Goal: Navigation & Orientation: Find specific page/section

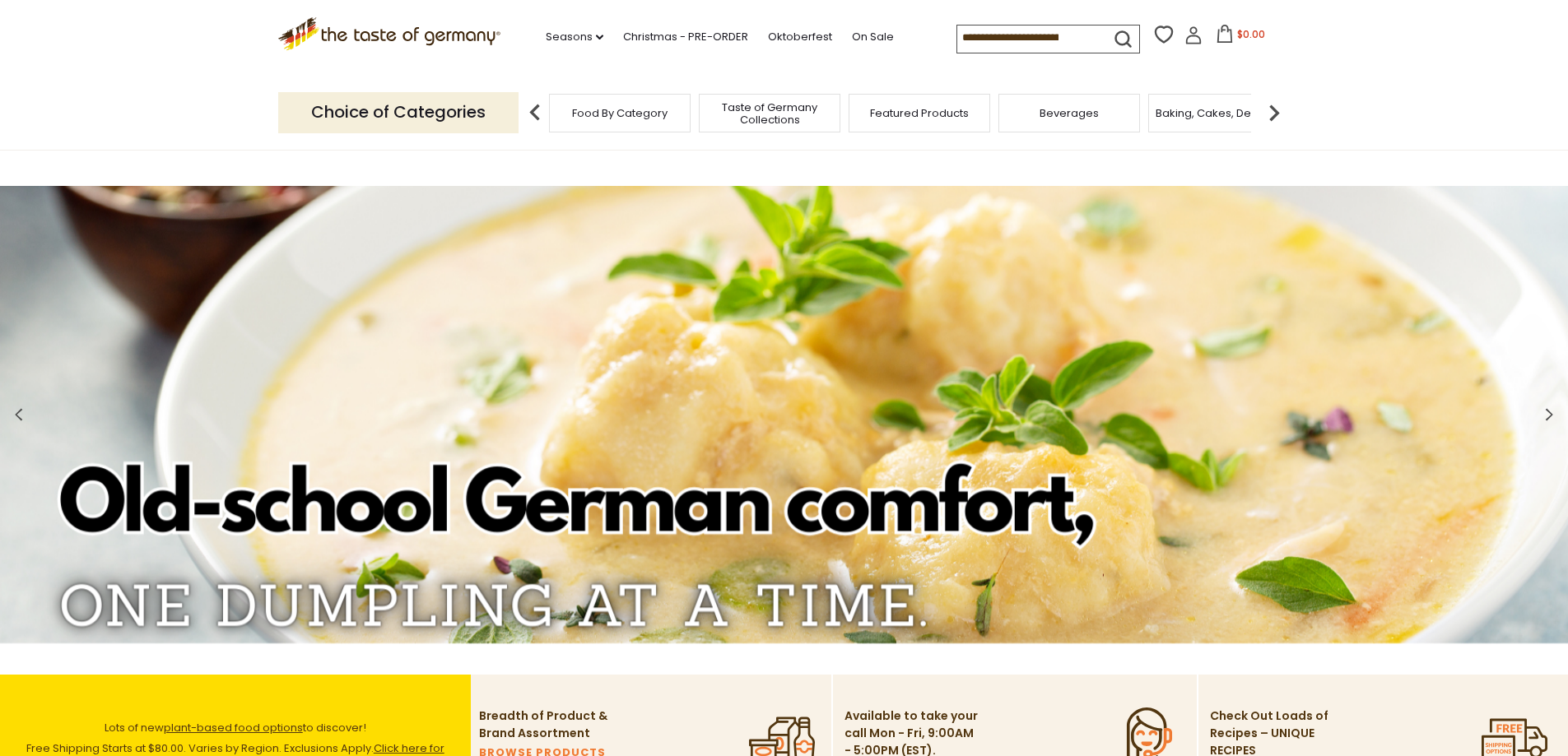
click at [1273, 115] on img at bounding box center [1274, 113] width 33 height 33
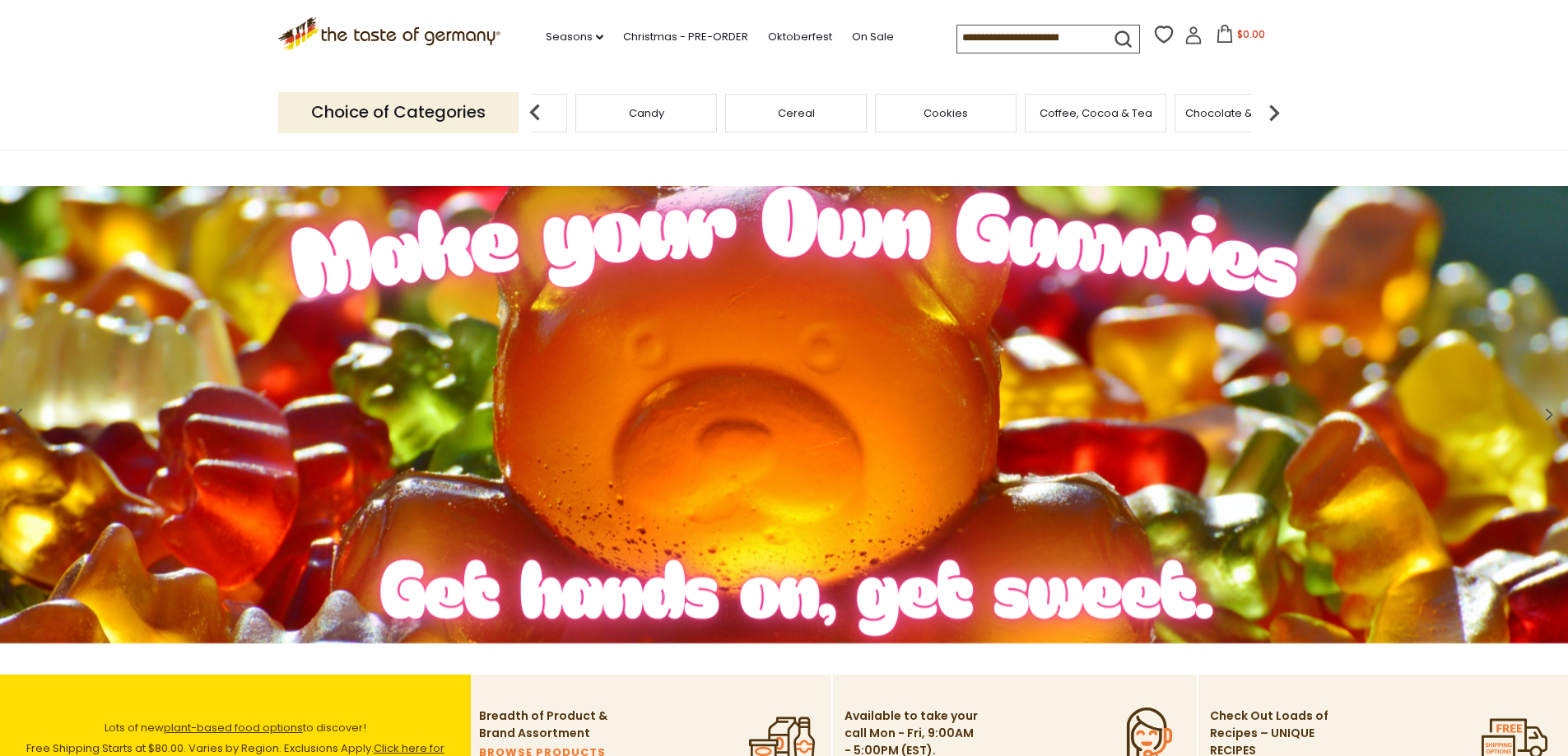
click at [1273, 115] on img at bounding box center [1274, 113] width 33 height 33
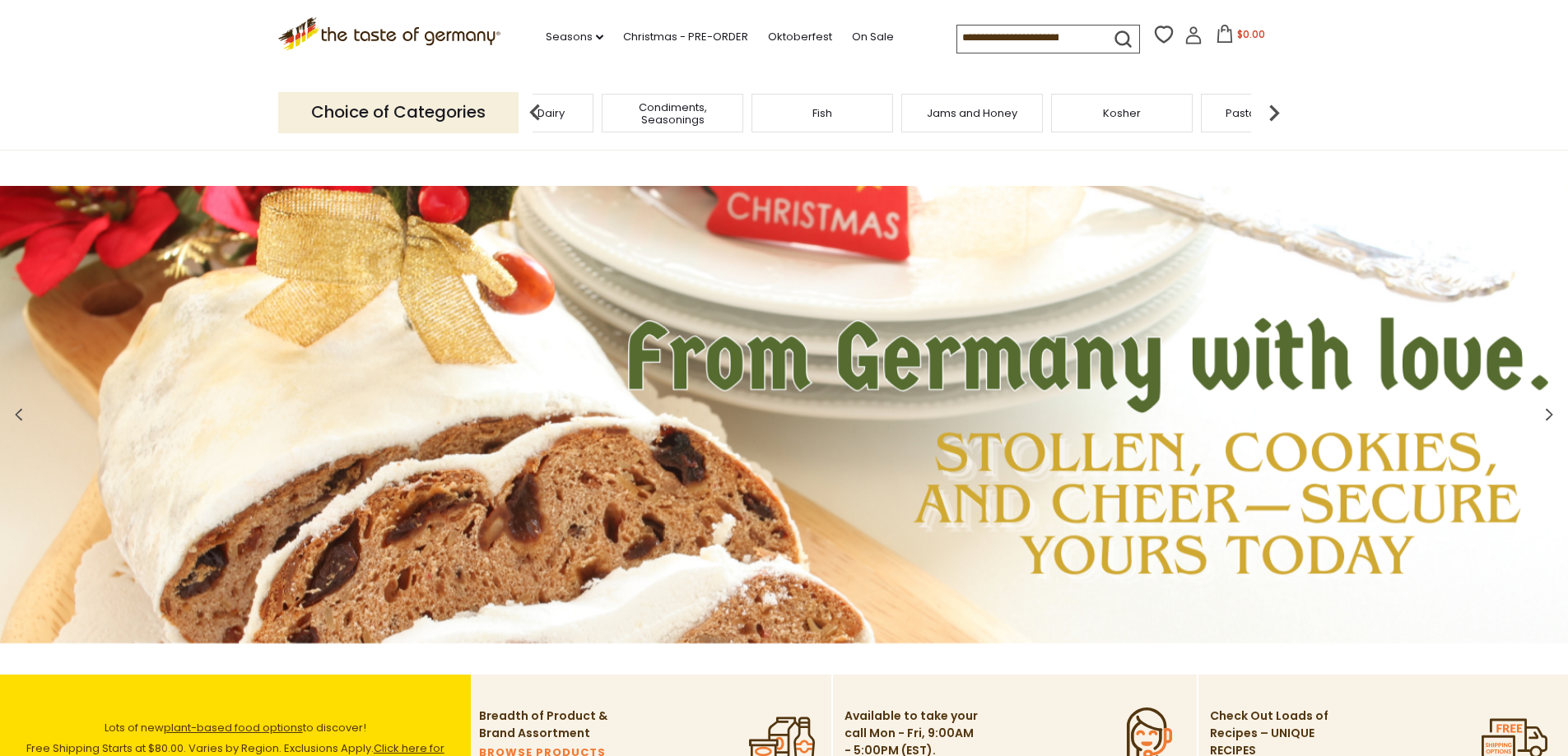
click at [1273, 115] on img at bounding box center [1274, 113] width 33 height 33
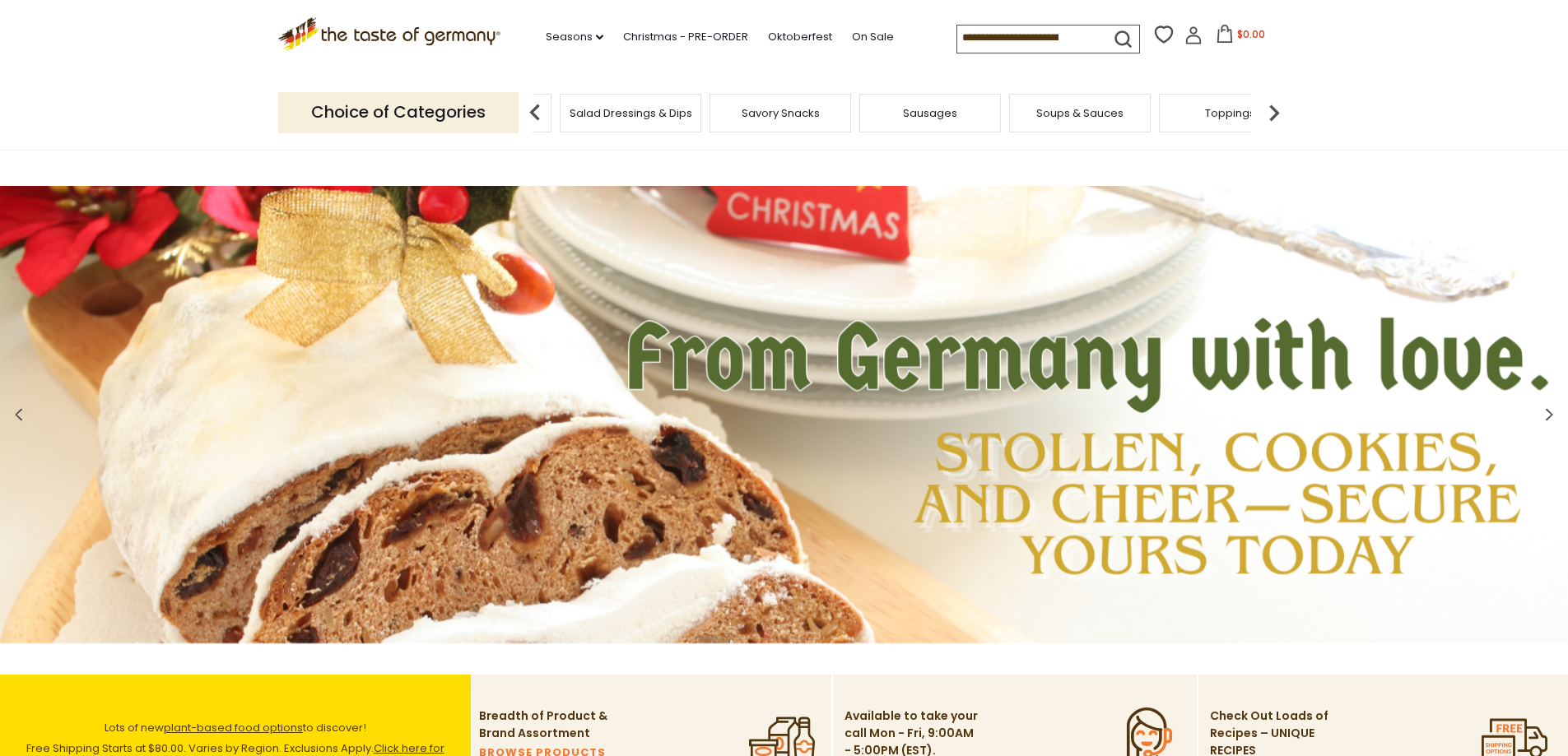
click at [1273, 115] on img at bounding box center [1274, 113] width 33 height 33
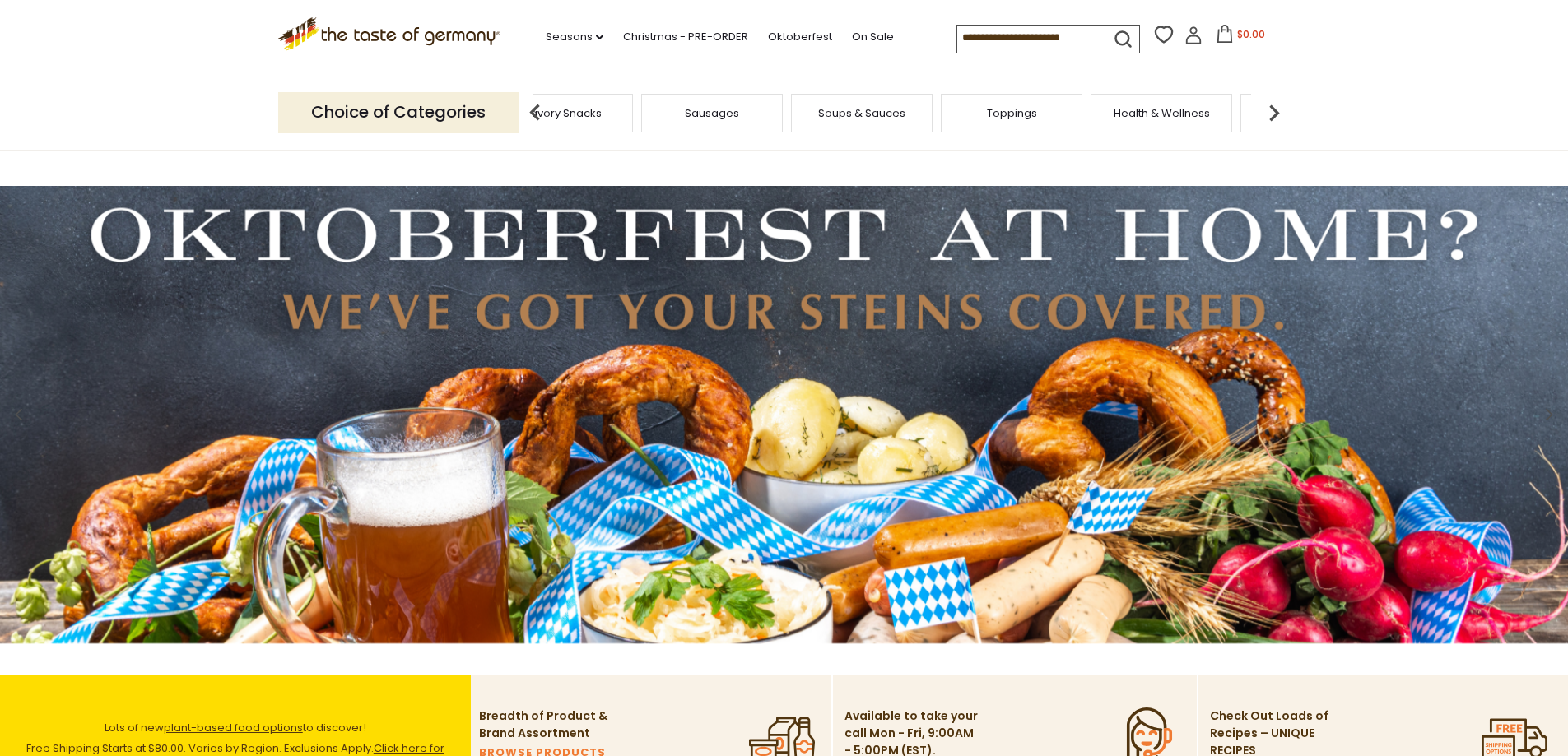
click at [1273, 115] on img at bounding box center [1274, 113] width 33 height 33
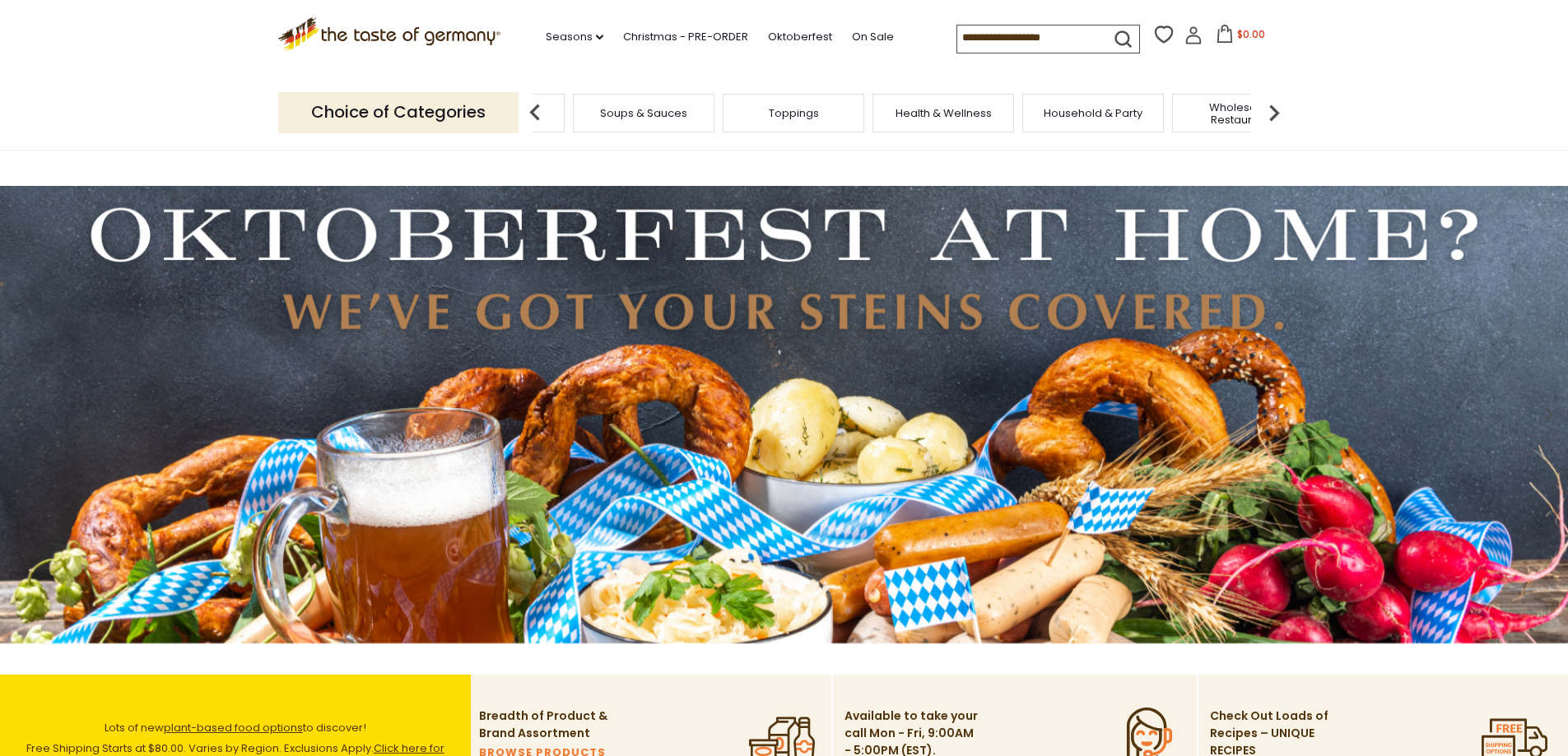
click at [1273, 115] on img at bounding box center [1274, 113] width 33 height 33
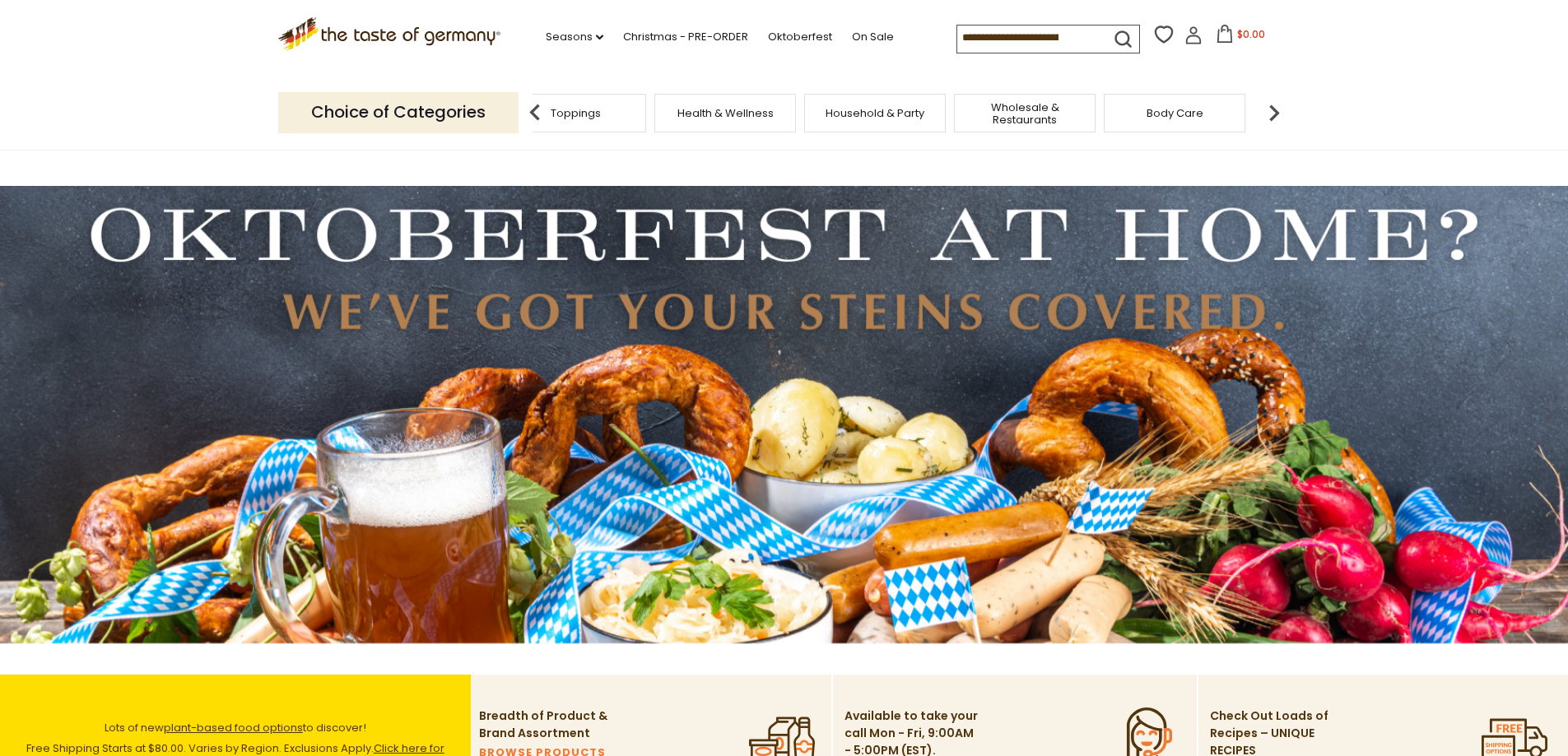
click at [1273, 115] on img at bounding box center [1274, 113] width 33 height 33
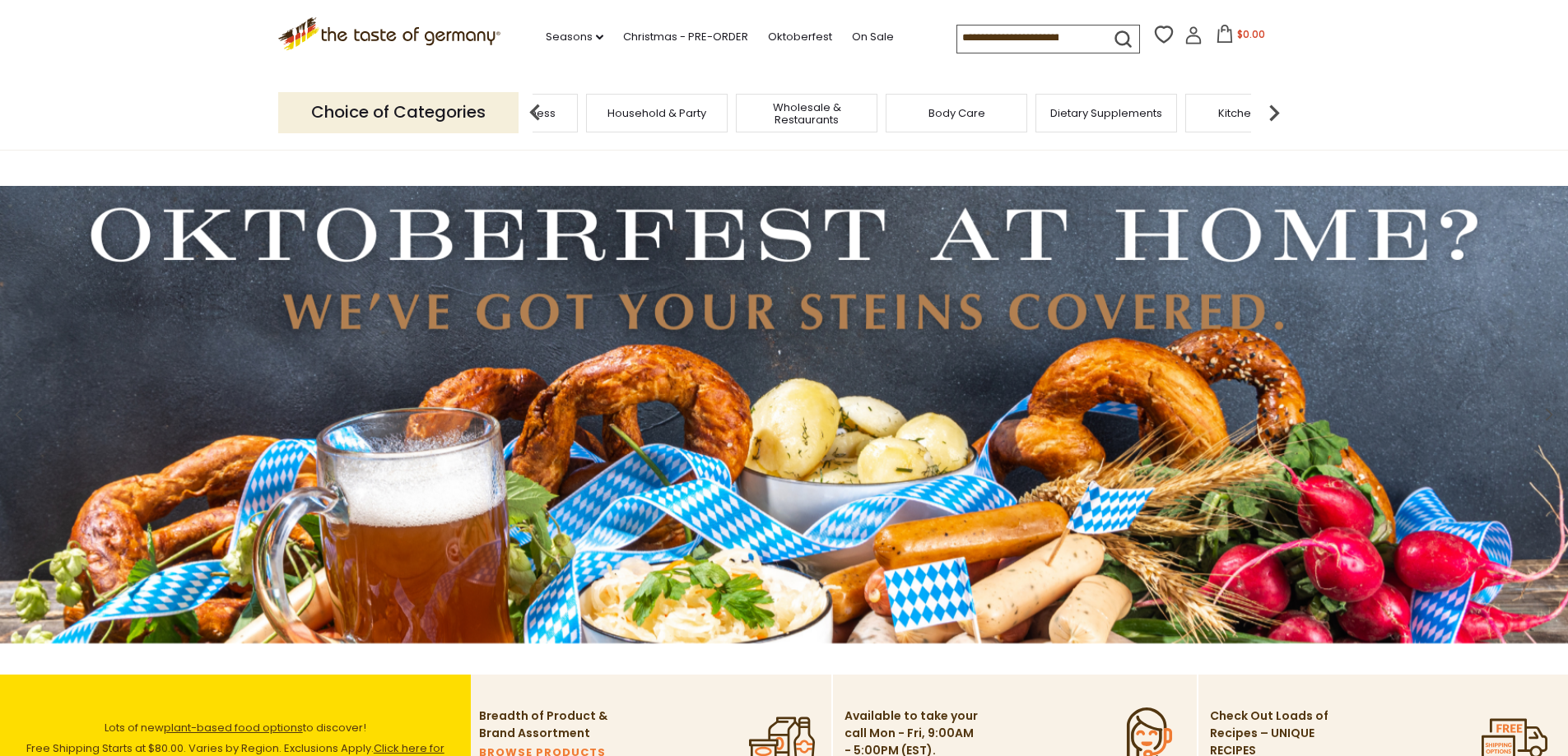
click at [1273, 115] on img at bounding box center [1274, 113] width 33 height 33
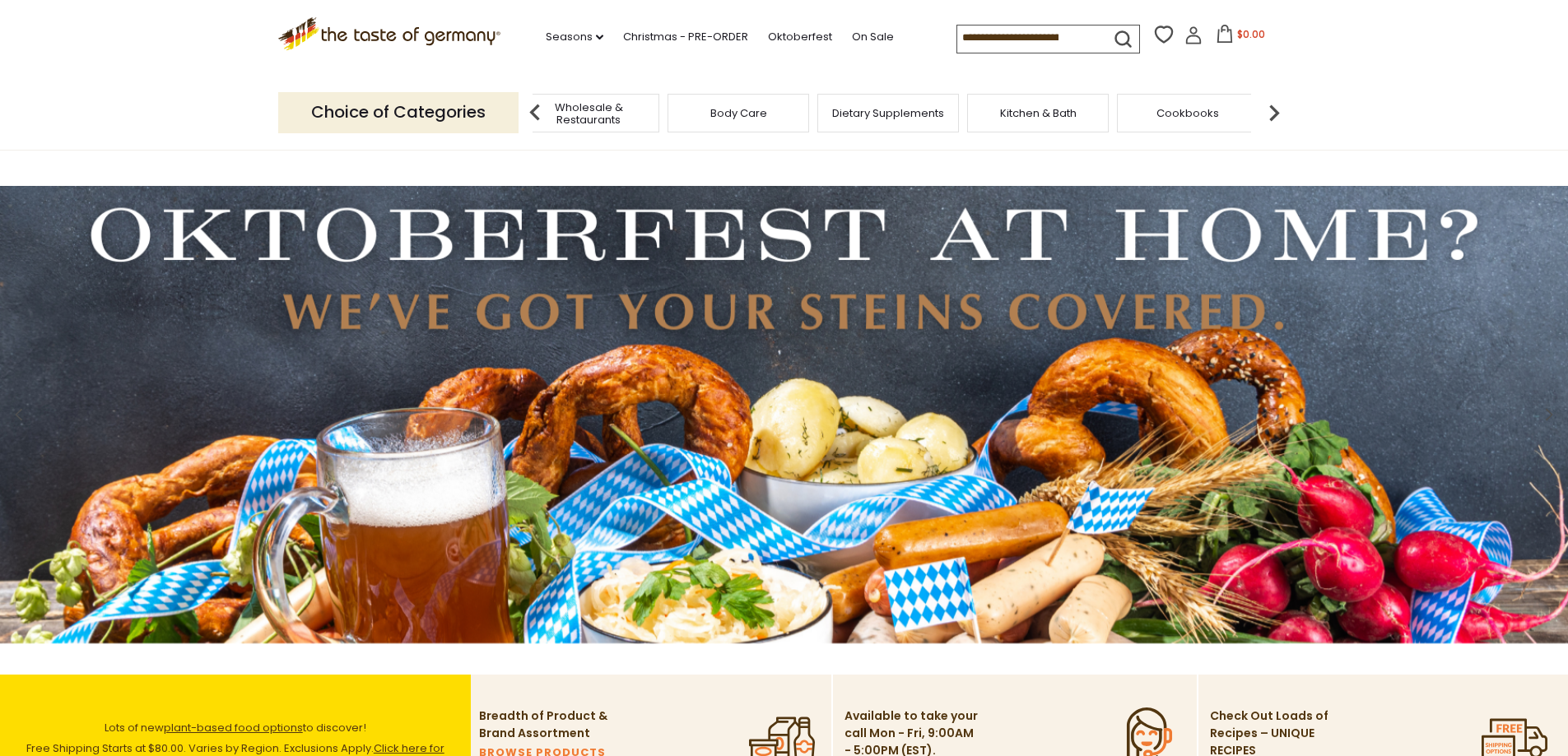
click at [1273, 115] on img at bounding box center [1274, 113] width 33 height 33
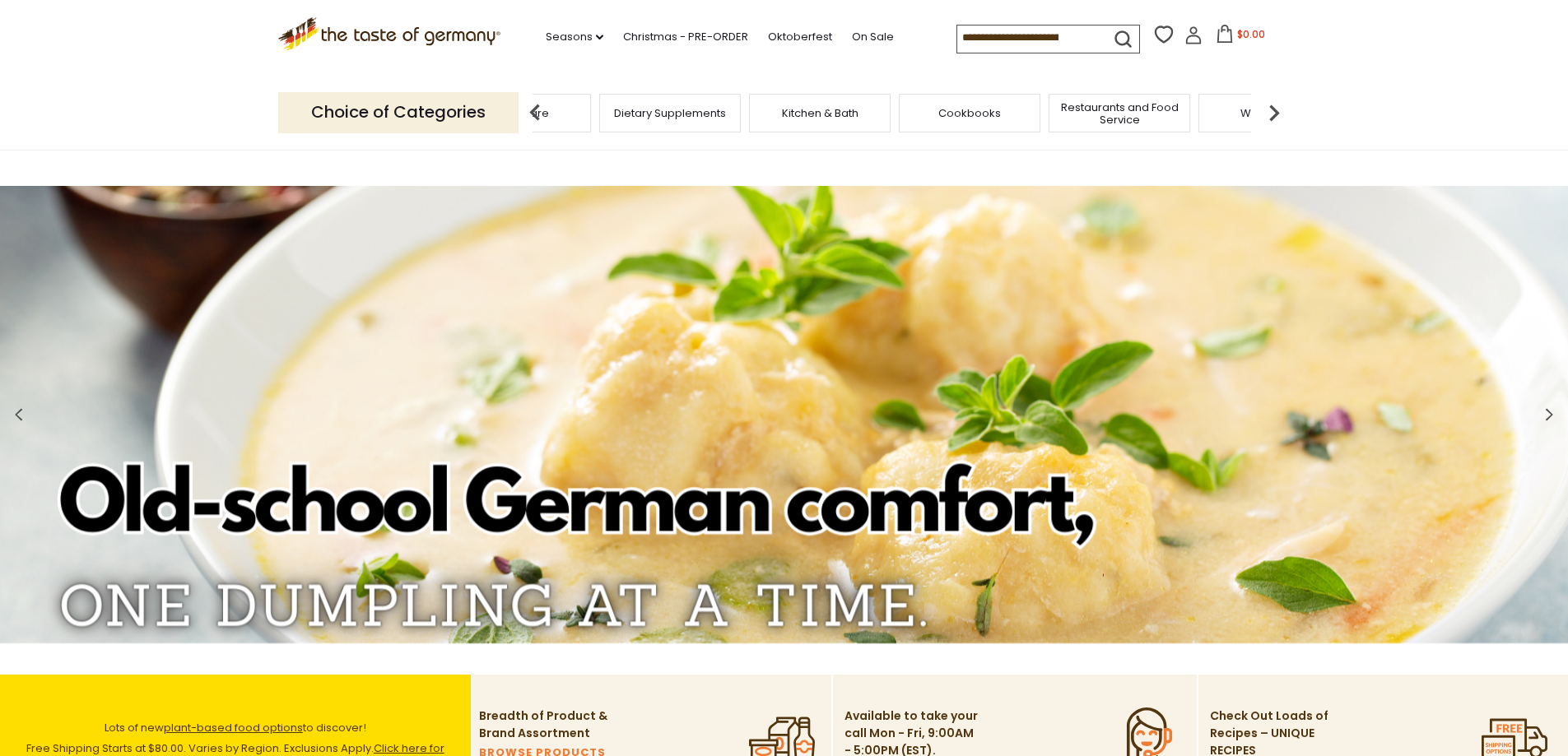
click at [1273, 115] on img at bounding box center [1274, 113] width 33 height 33
click at [539, 116] on img at bounding box center [535, 113] width 33 height 33
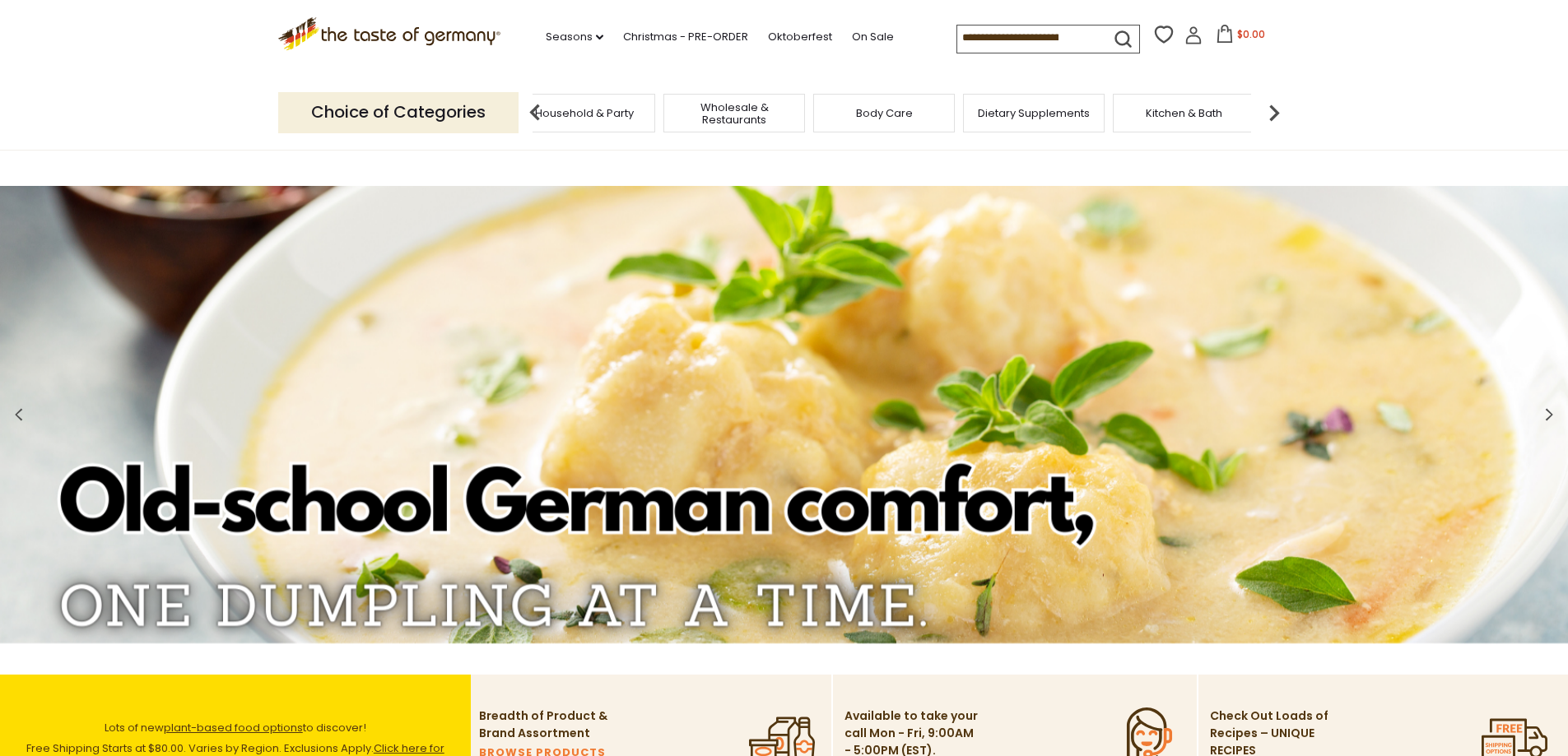
click at [539, 116] on img at bounding box center [535, 113] width 33 height 33
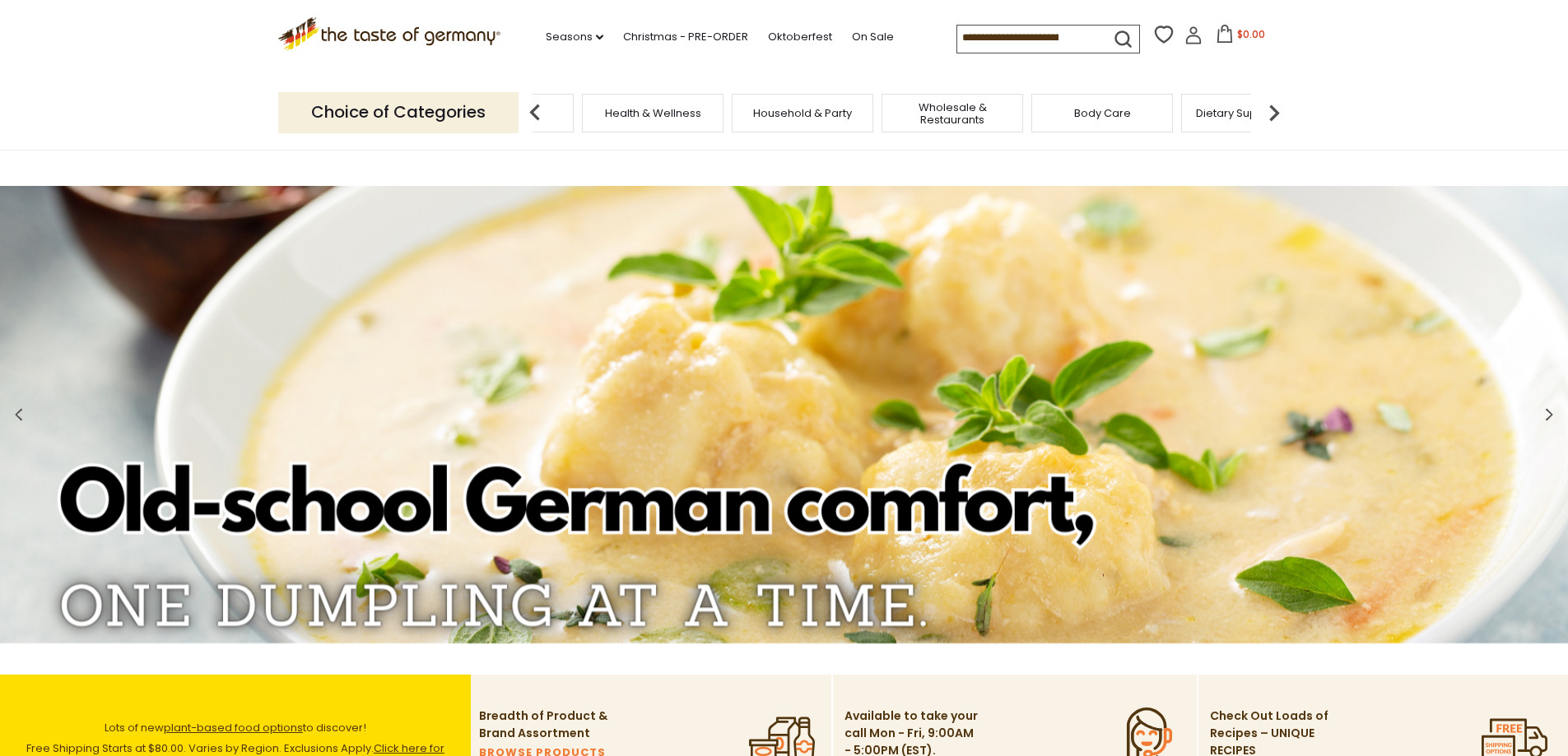
click at [539, 116] on img at bounding box center [535, 113] width 33 height 33
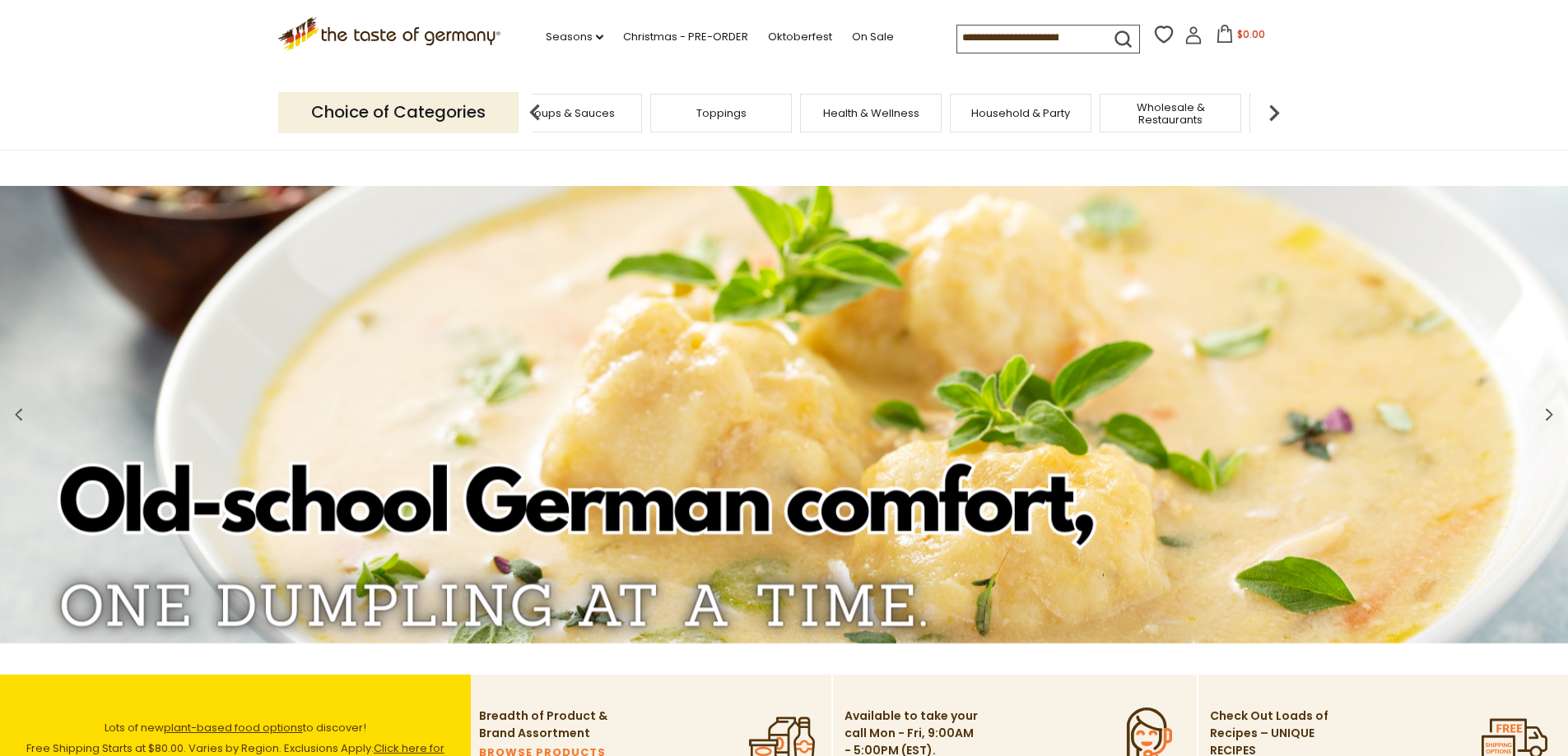
click at [539, 116] on img at bounding box center [535, 113] width 33 height 33
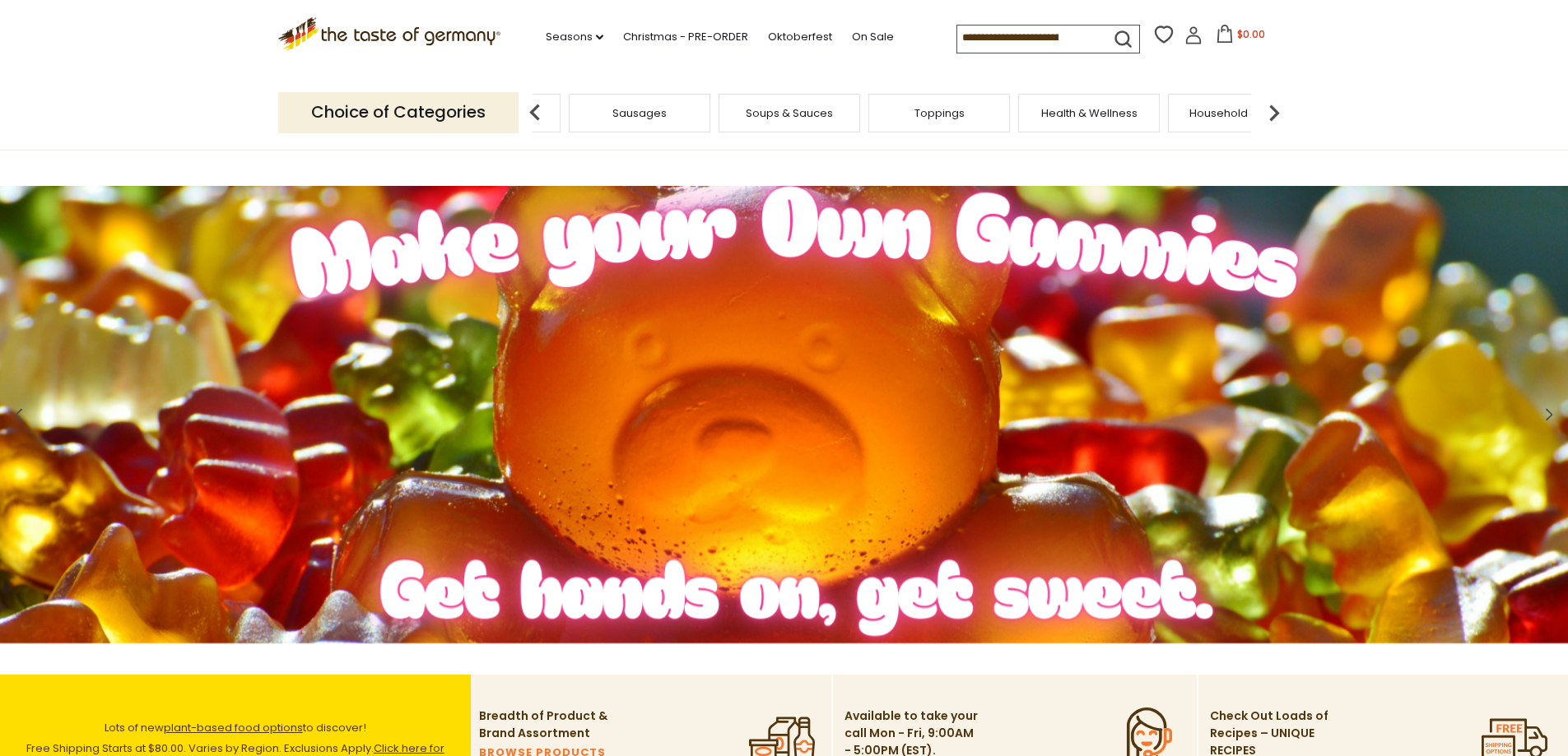
click at [539, 116] on img at bounding box center [535, 113] width 33 height 33
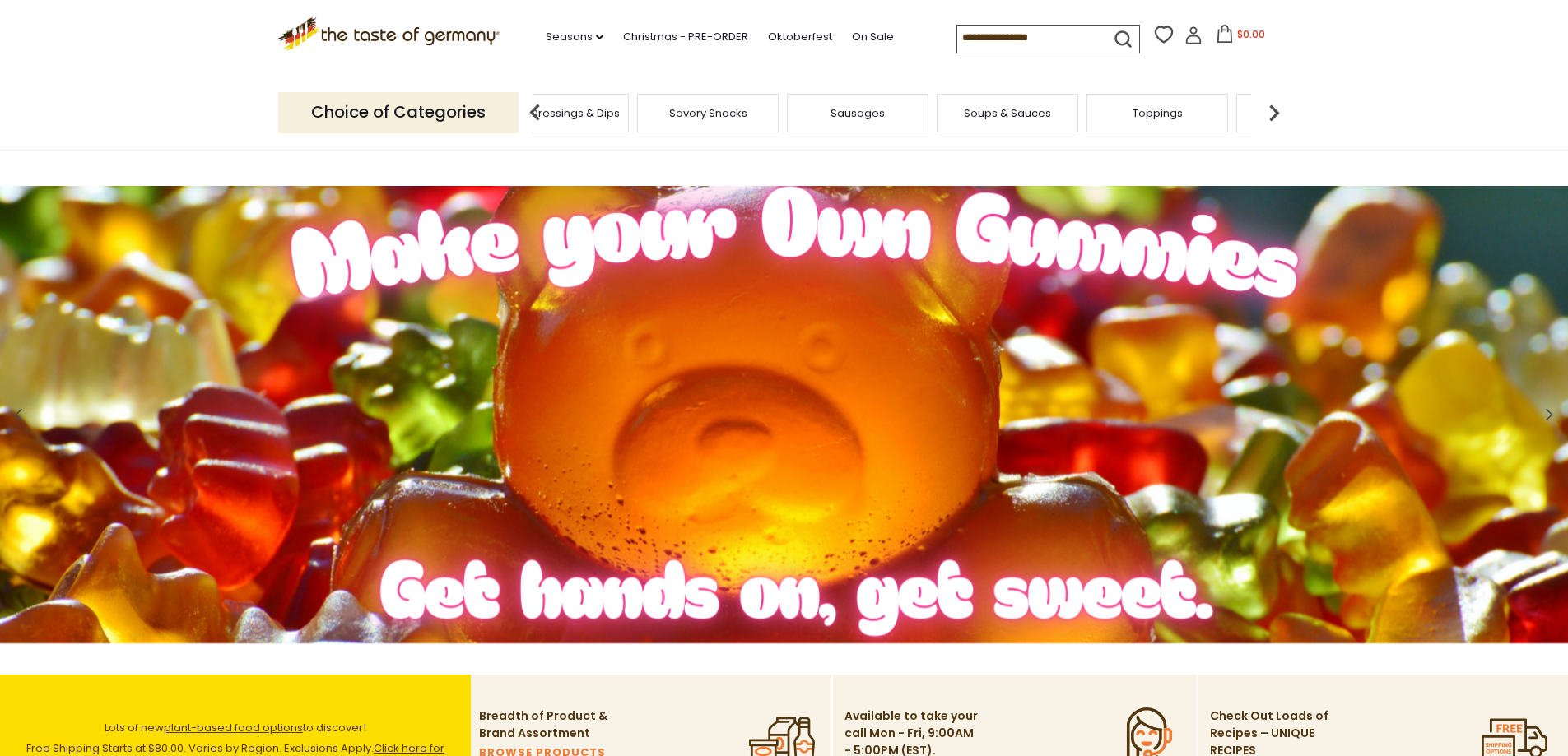
click at [539, 116] on img at bounding box center [535, 113] width 33 height 33
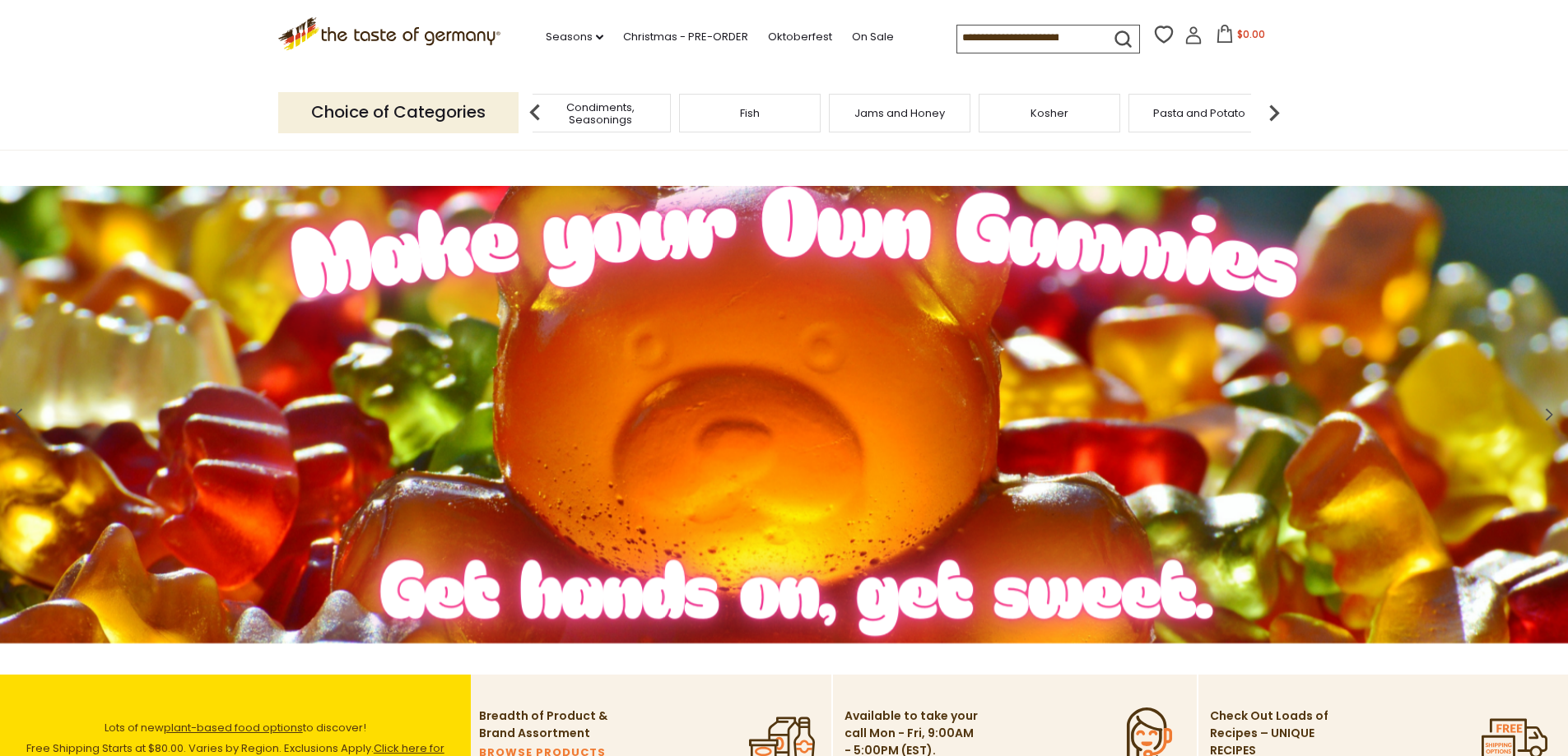
click at [539, 116] on img at bounding box center [535, 113] width 33 height 33
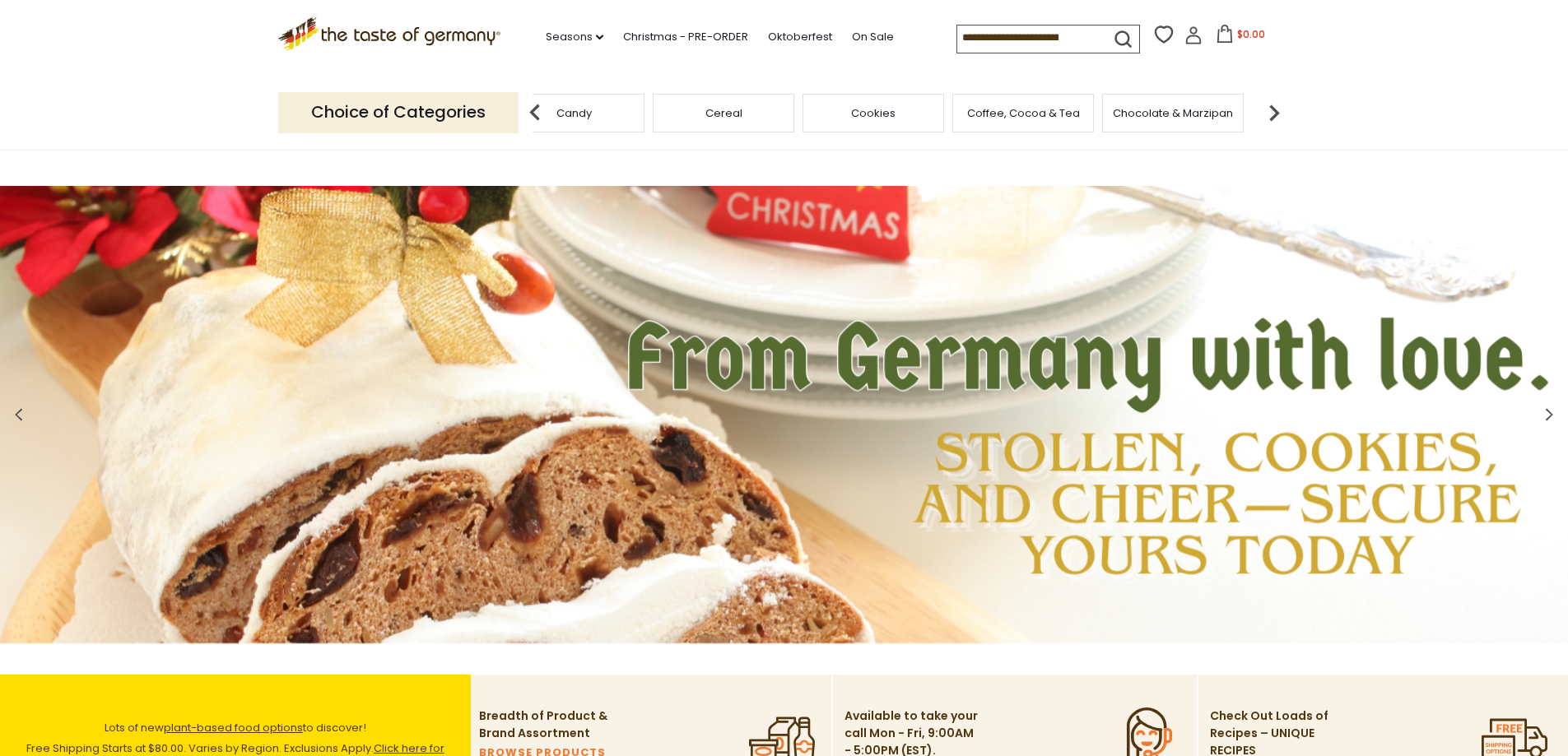
click at [539, 116] on img at bounding box center [535, 113] width 33 height 33
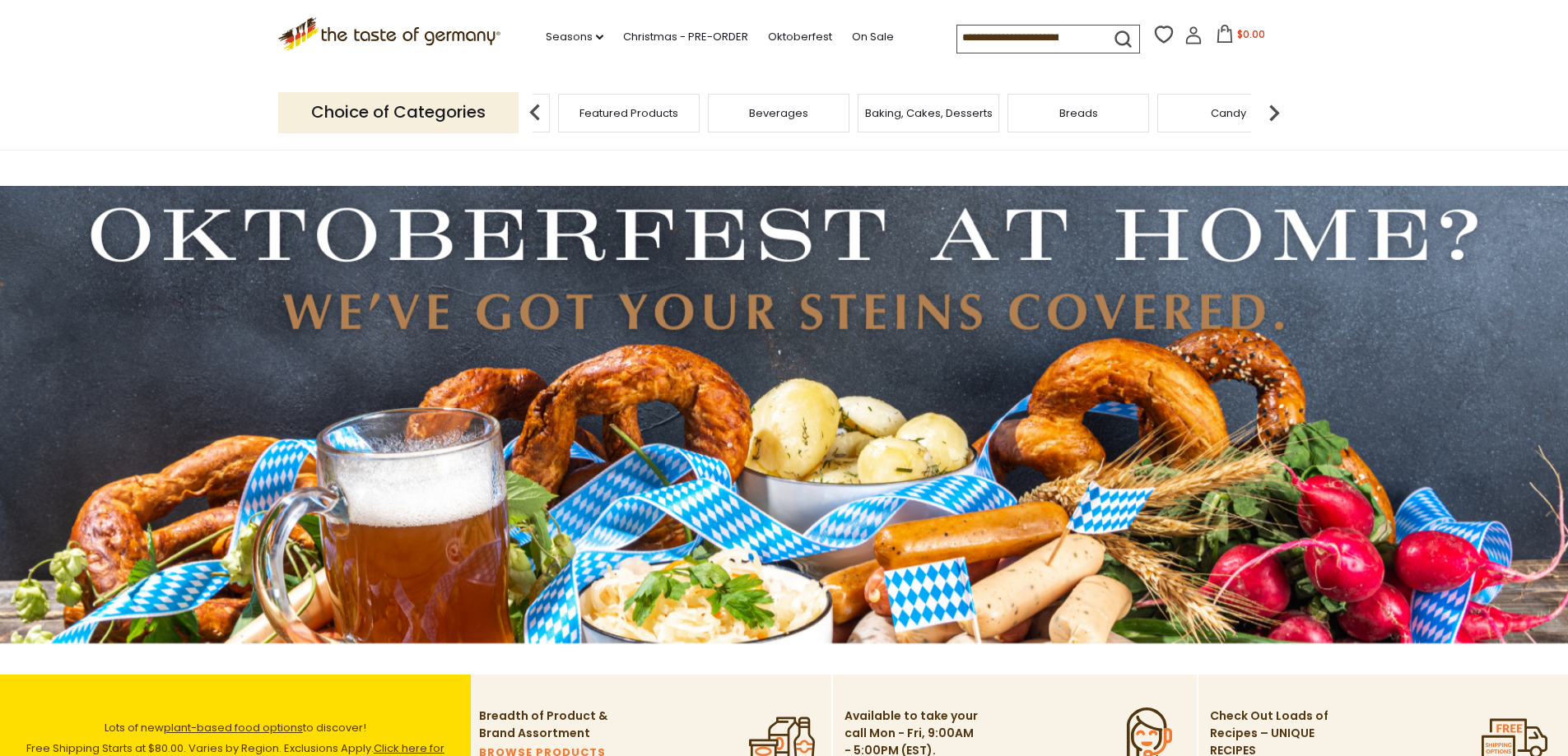
click at [539, 116] on img at bounding box center [535, 113] width 33 height 33
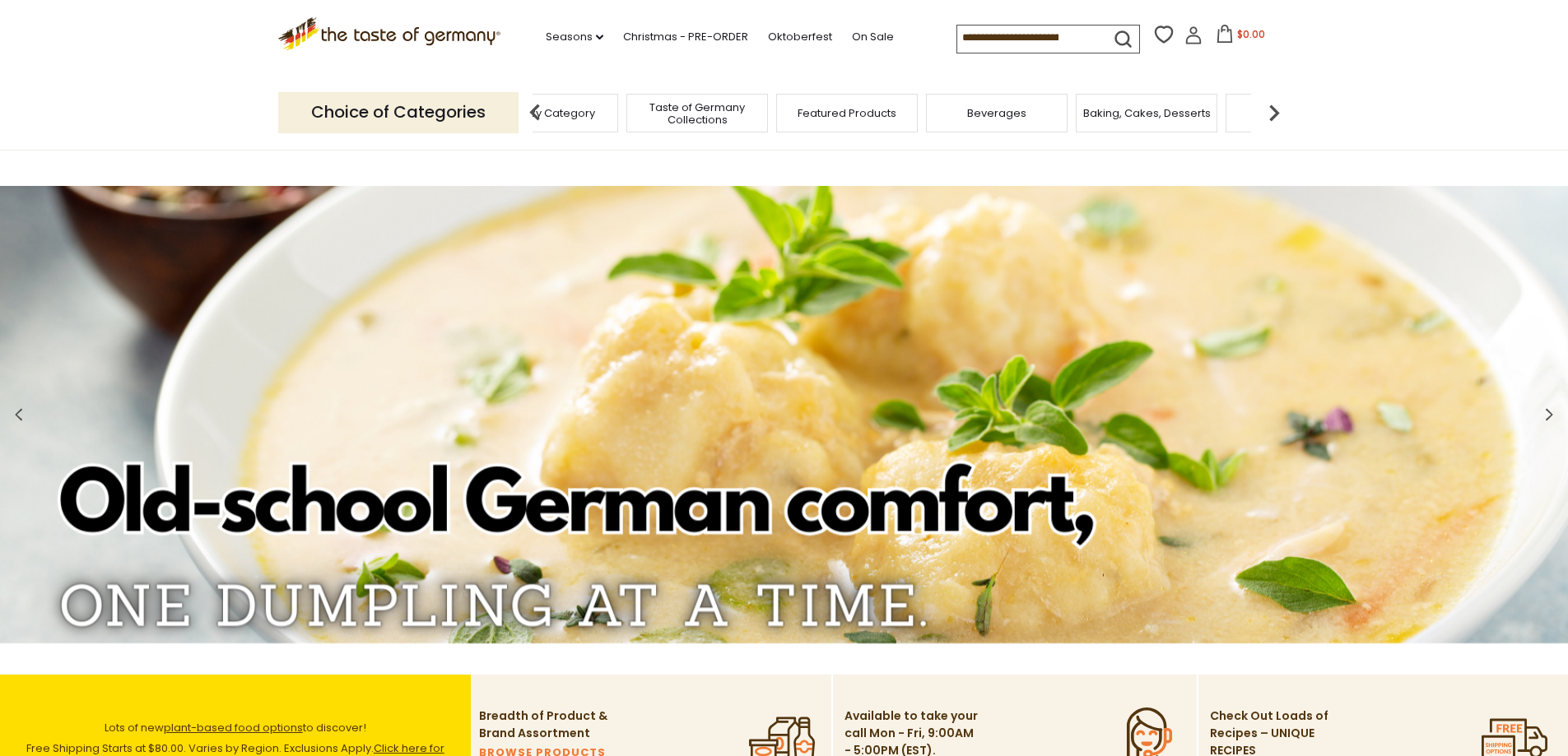
click at [539, 116] on img at bounding box center [535, 113] width 33 height 33
click at [740, 122] on span "Taste of Germany Collections" at bounding box center [761, 113] width 132 height 25
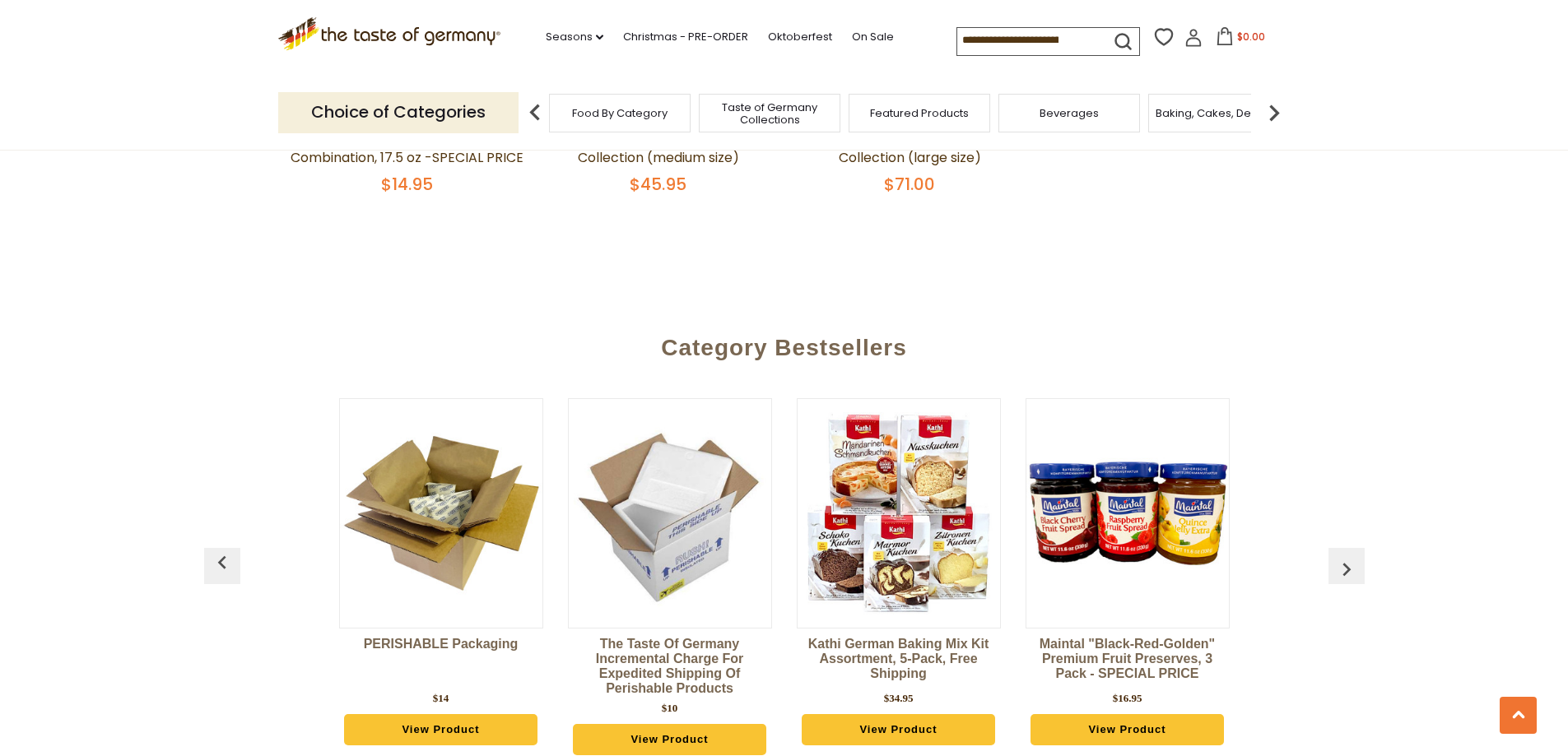
scroll to position [3397, 0]
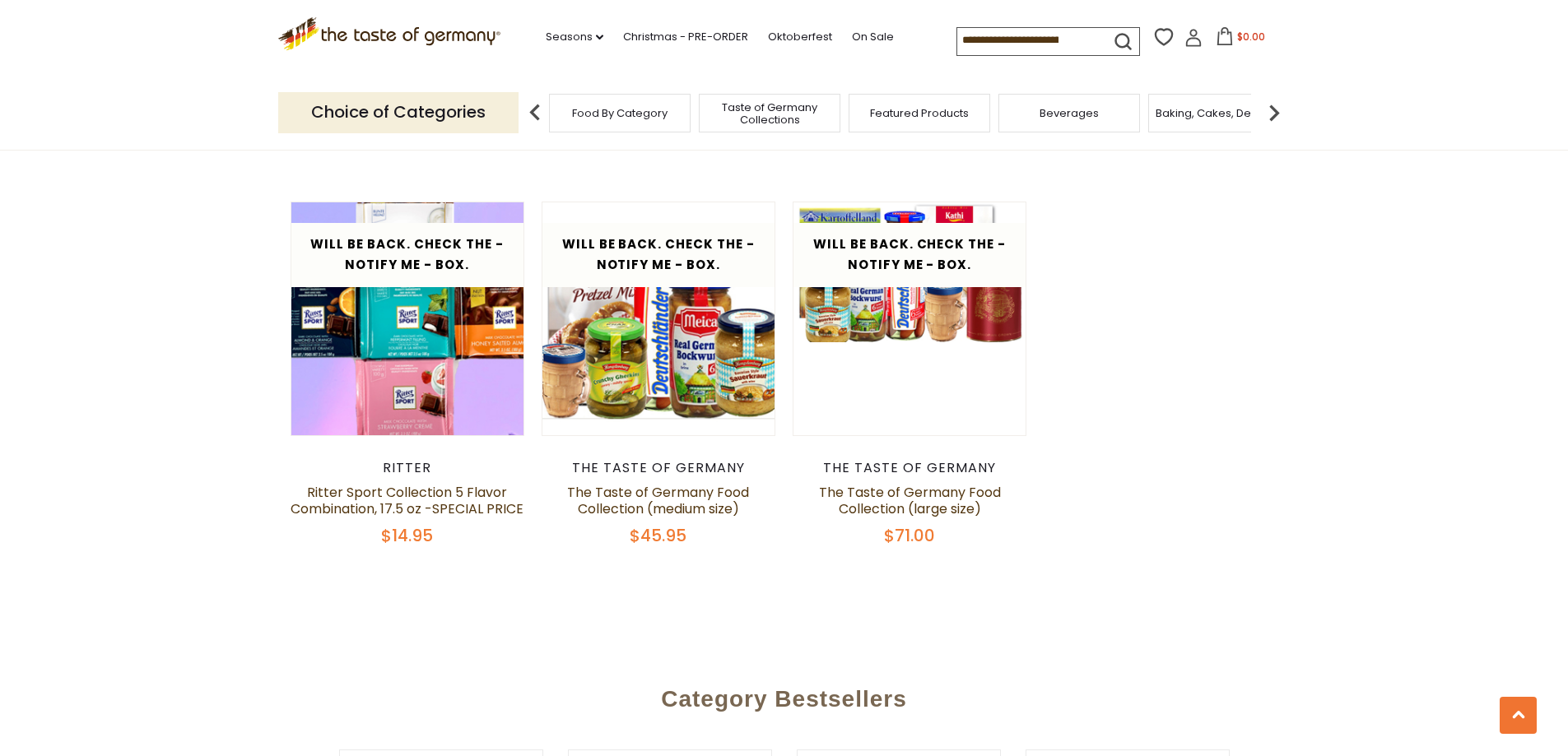
click at [620, 123] on div "Food By Category" at bounding box center [620, 113] width 141 height 38
